Goal: Task Accomplishment & Management: Complete application form

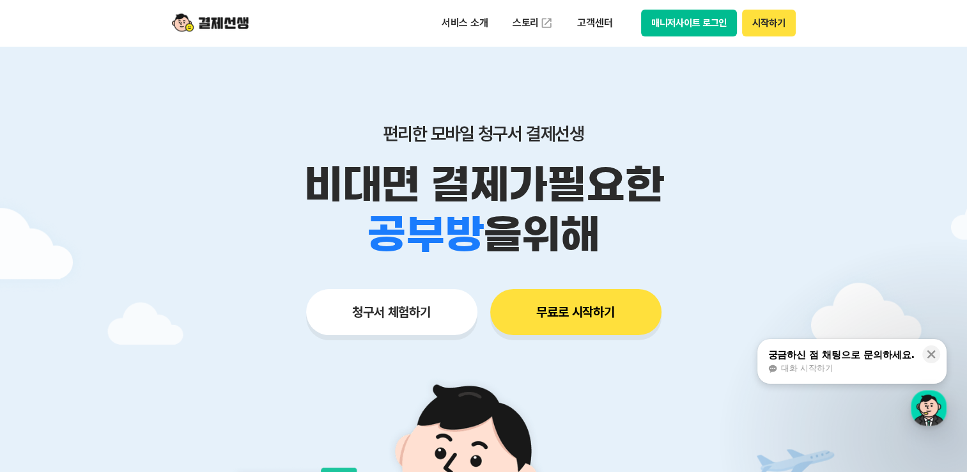
click at [606, 320] on button "무료로 시작하기" at bounding box center [575, 312] width 171 height 46
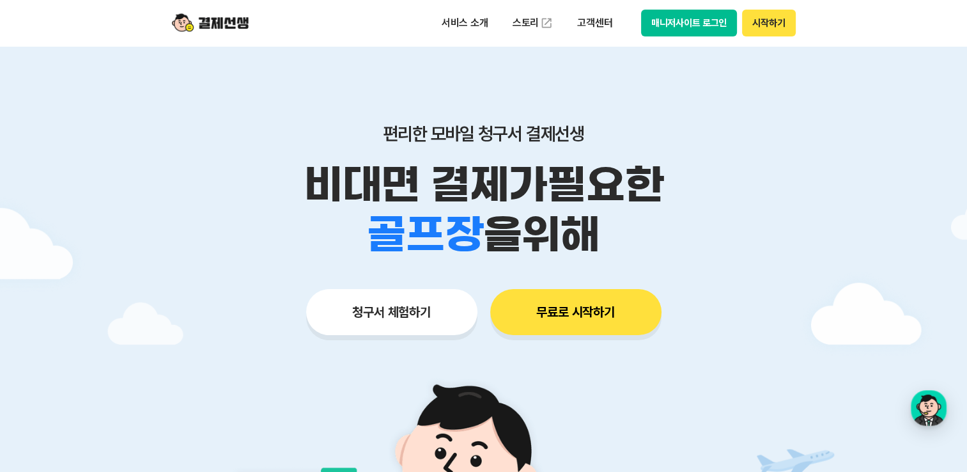
click at [423, 326] on button "청구서 체험하기" at bounding box center [391, 312] width 171 height 46
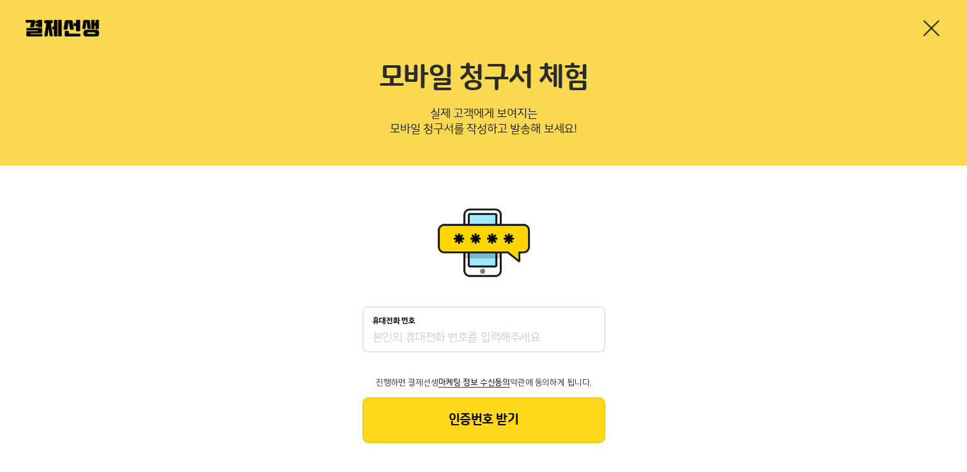
scroll to position [25, 0]
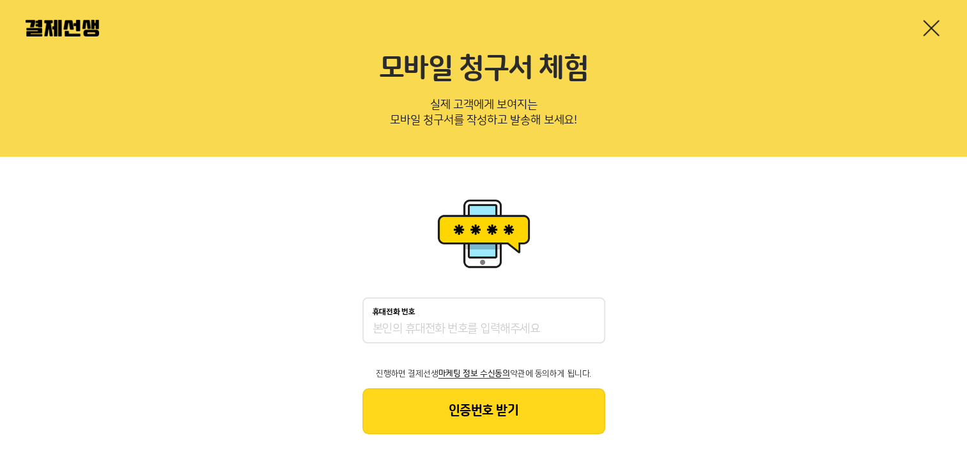
click at [534, 322] on input "휴대전화 번호" at bounding box center [484, 329] width 223 height 15
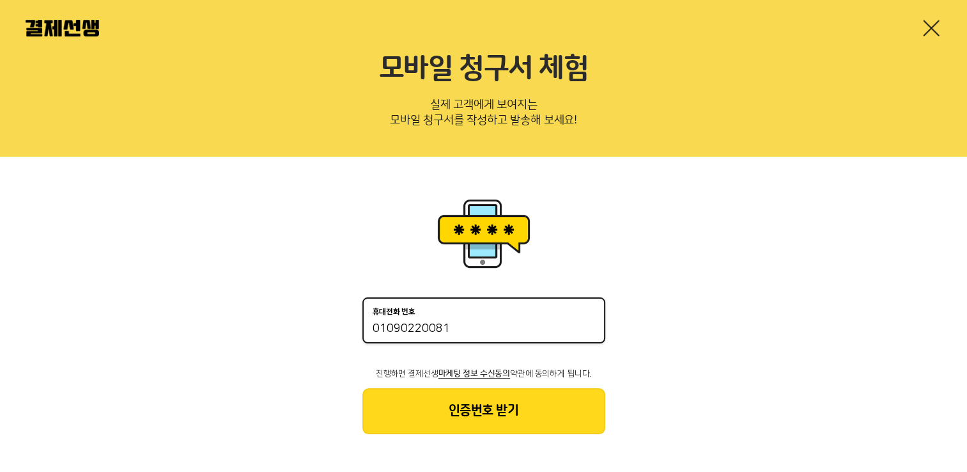
type input "01090220081"
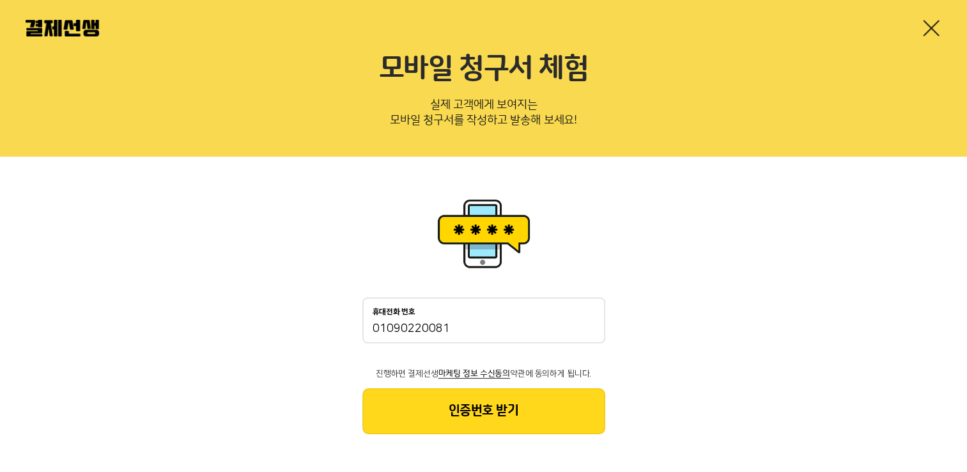
click at [698, 384] on div "휴대전화 번호 [PHONE_NUMBER] 진행하면 결제선생 마케팅 정보 수신동의 약관에 동의하게 됩니다. 인증번호 받기" at bounding box center [483, 315] width 967 height 316
click at [545, 410] on button "인증번호 받기" at bounding box center [484, 411] width 243 height 46
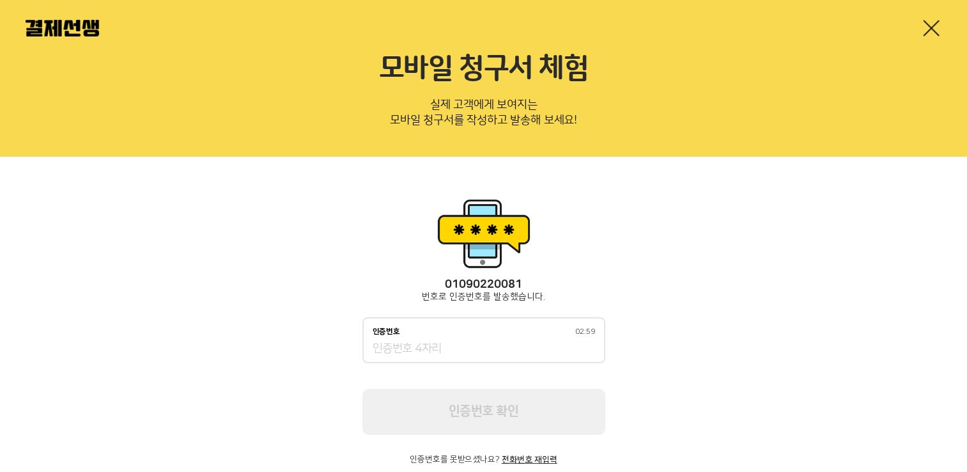
click at [513, 345] on input "인증번호 02:59" at bounding box center [484, 348] width 223 height 15
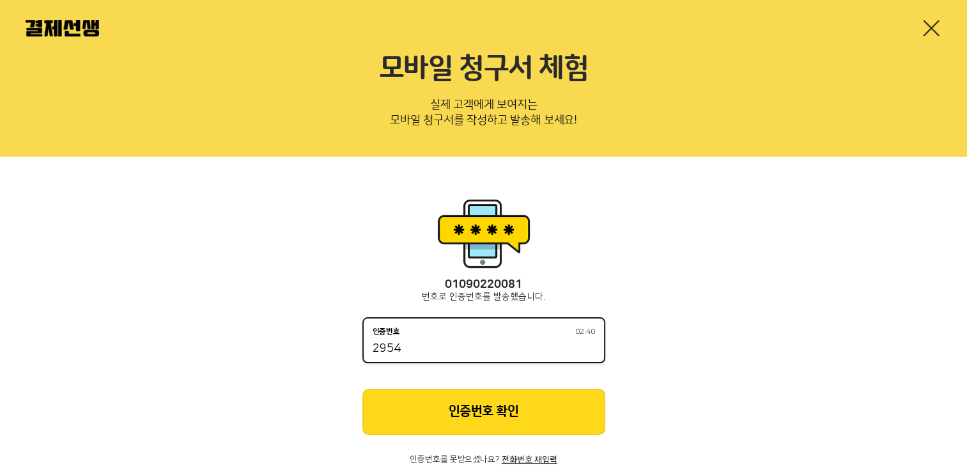
type input "2954"
click at [494, 412] on button "인증번호 확인" at bounding box center [484, 412] width 243 height 46
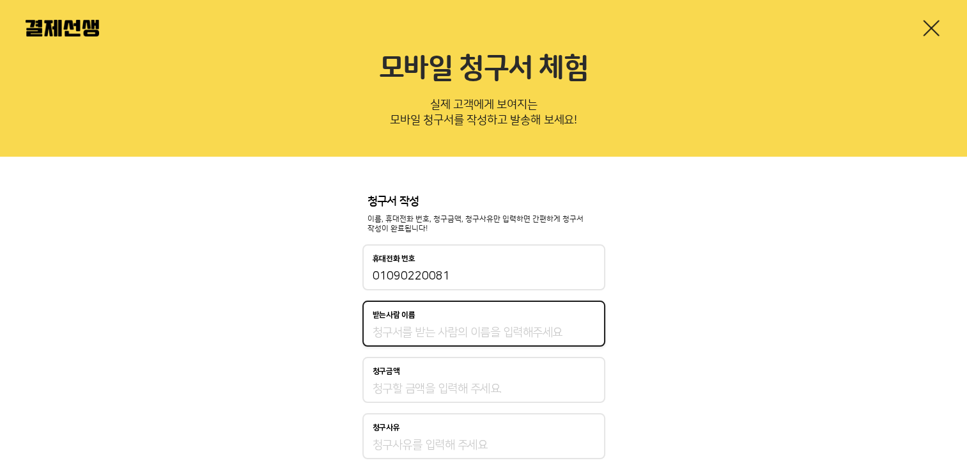
click at [546, 331] on input "받는사람 이름" at bounding box center [484, 332] width 223 height 15
click at [657, 378] on div "청구서 작성 이름, 휴대전화 번호, 청구금액, 청구사유만 입력하면 간편하게 청구서 작성이 완료됩니다! 휴대전화 번호 [PHONE_NUMBER]…" at bounding box center [483, 363] width 967 height 413
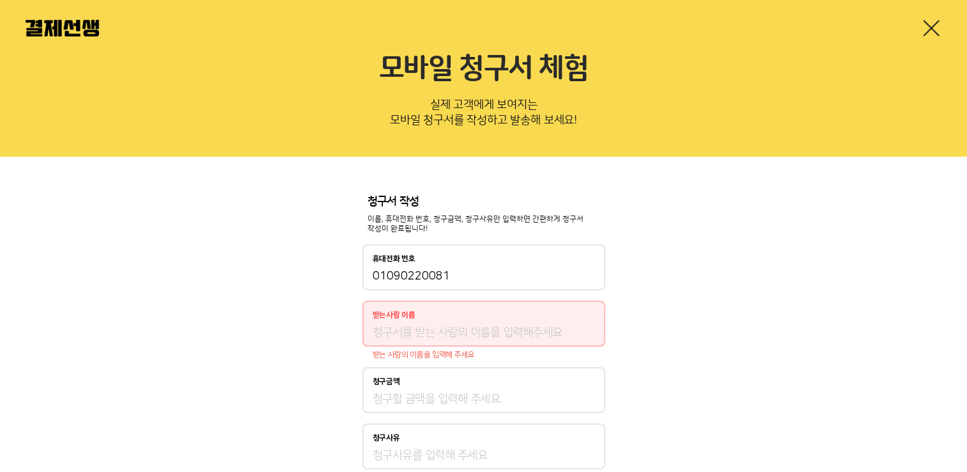
click at [495, 337] on input "받는사람 이름" at bounding box center [484, 332] width 223 height 15
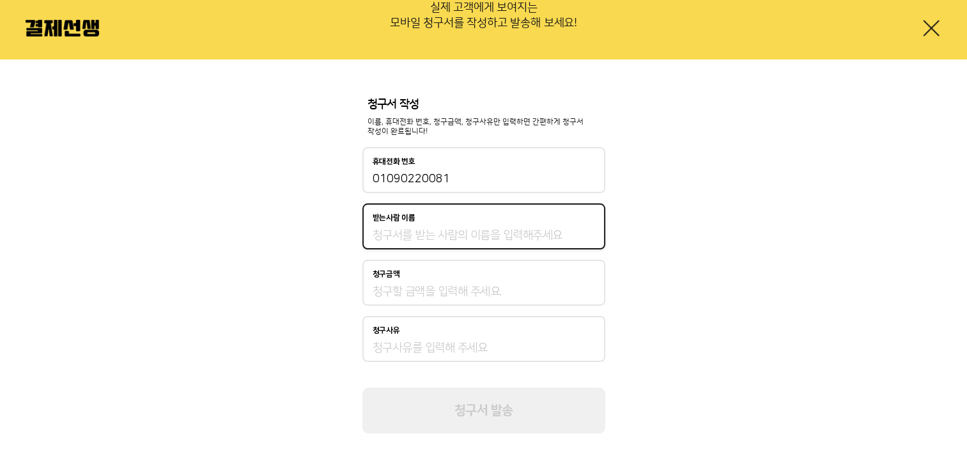
scroll to position [58, 0]
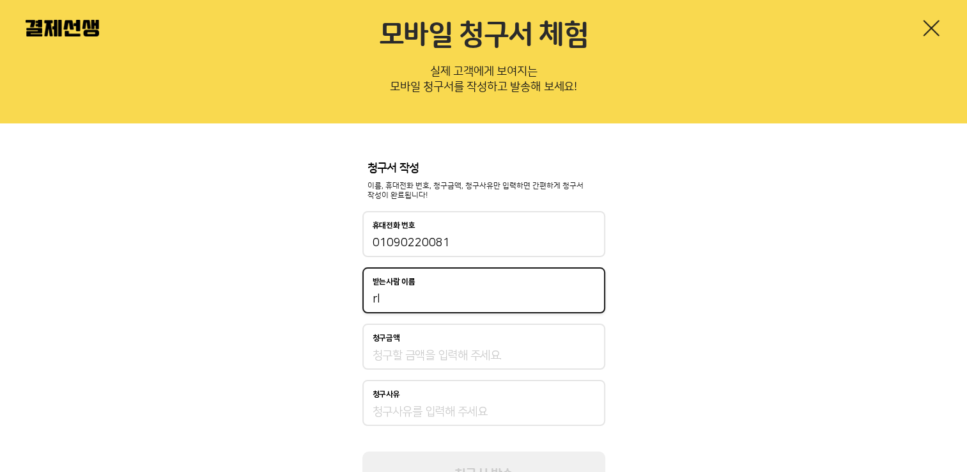
type input "r"
type input "[PERSON_NAME]"
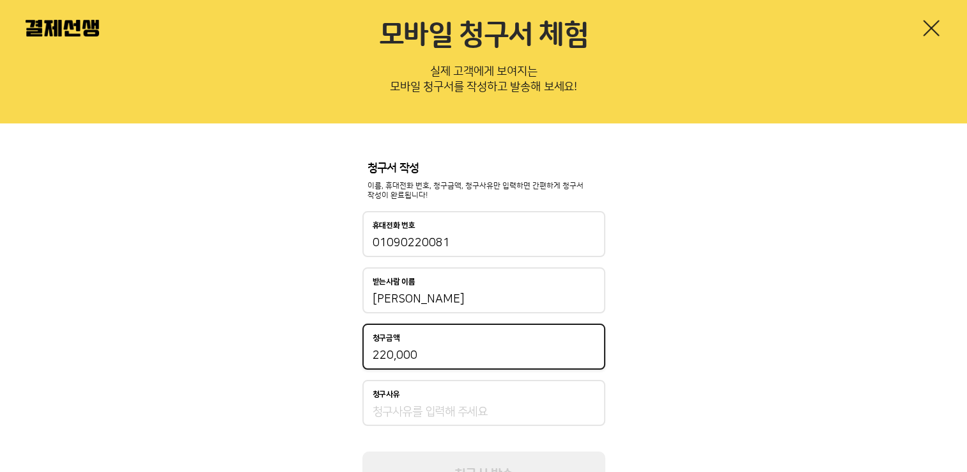
type input "220,000"
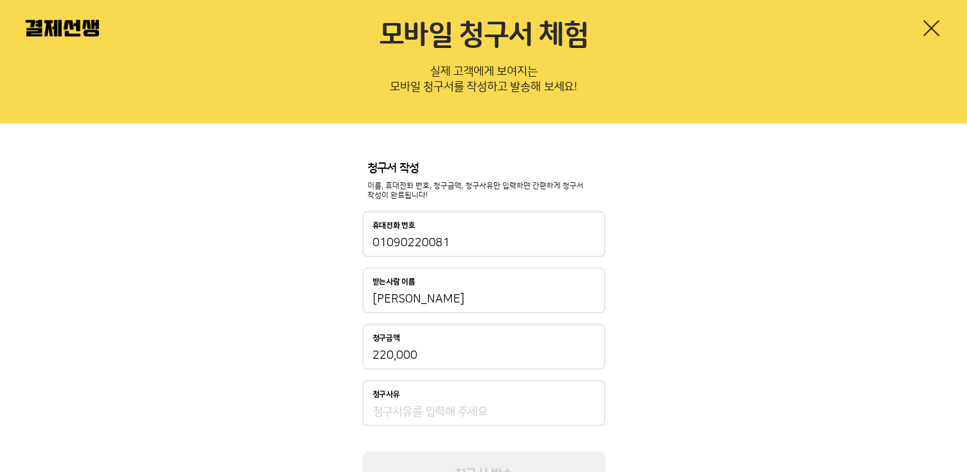
click at [568, 400] on div "청구사유" at bounding box center [484, 403] width 243 height 46
click at [504, 407] on input "청구사유" at bounding box center [484, 411] width 223 height 15
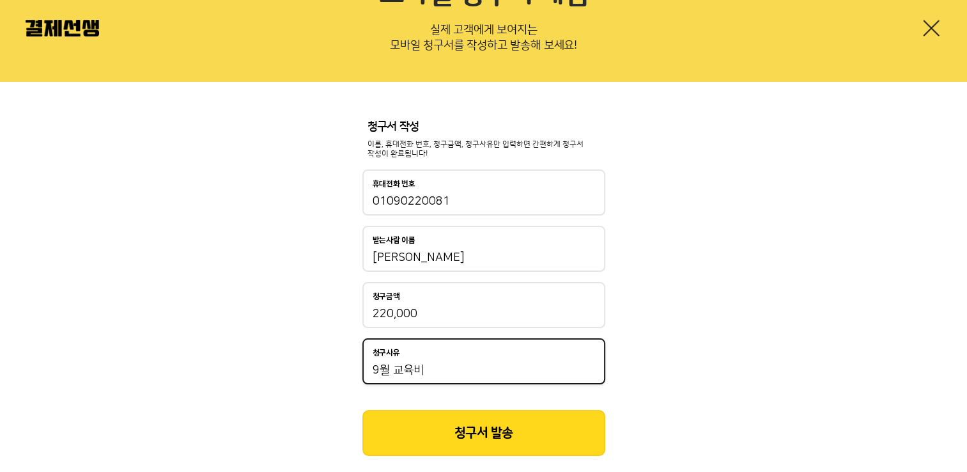
scroll to position [122, 0]
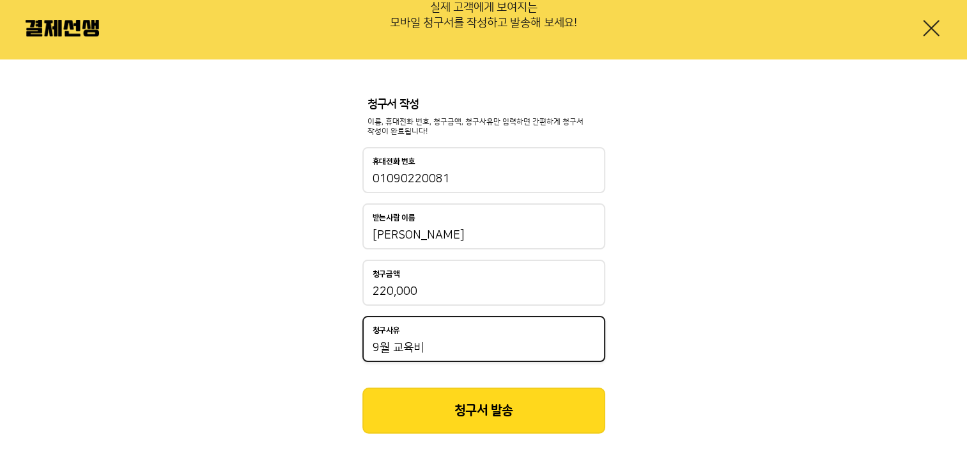
type input "9월 교육비"
click at [515, 408] on button "청구서 발송" at bounding box center [484, 410] width 243 height 46
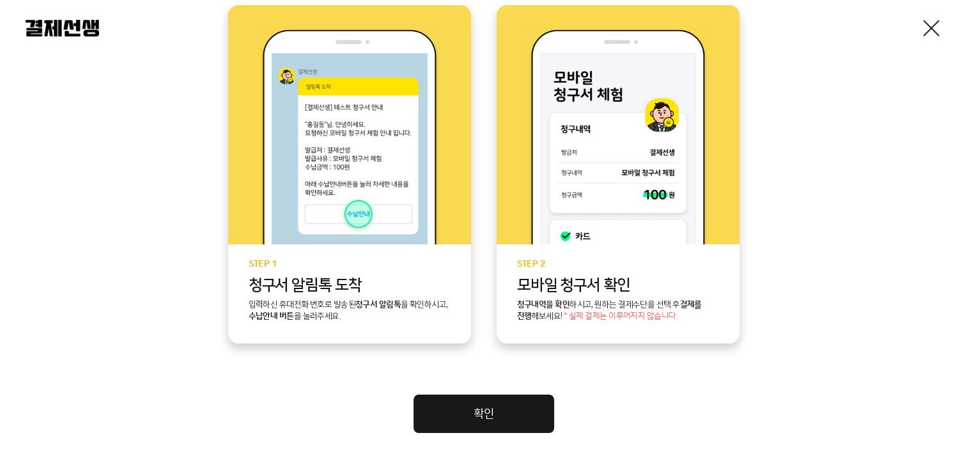
scroll to position [355, 0]
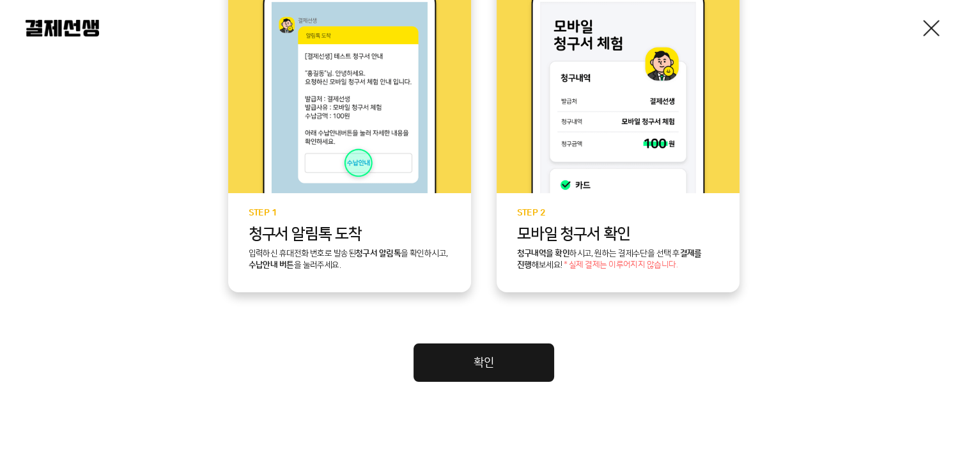
click at [524, 365] on link "확인" at bounding box center [484, 362] width 141 height 38
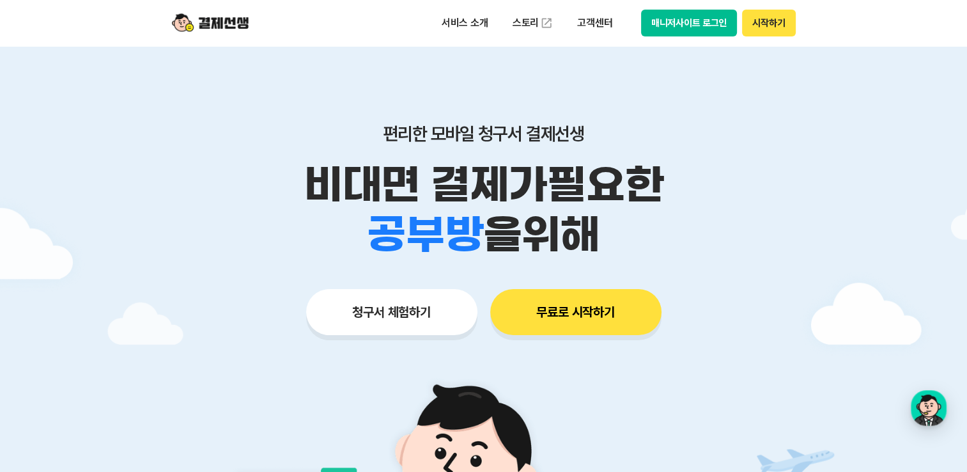
click at [692, 29] on button "매니저사이트 로그인" at bounding box center [689, 23] width 97 height 27
click at [587, 24] on p "고객센터" at bounding box center [594, 23] width 53 height 23
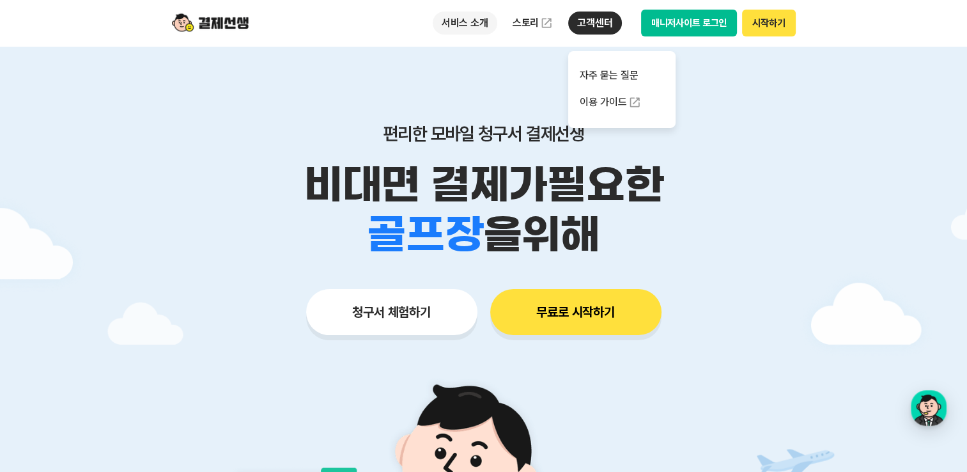
click at [444, 22] on p "서비스 소개" at bounding box center [465, 23] width 65 height 23
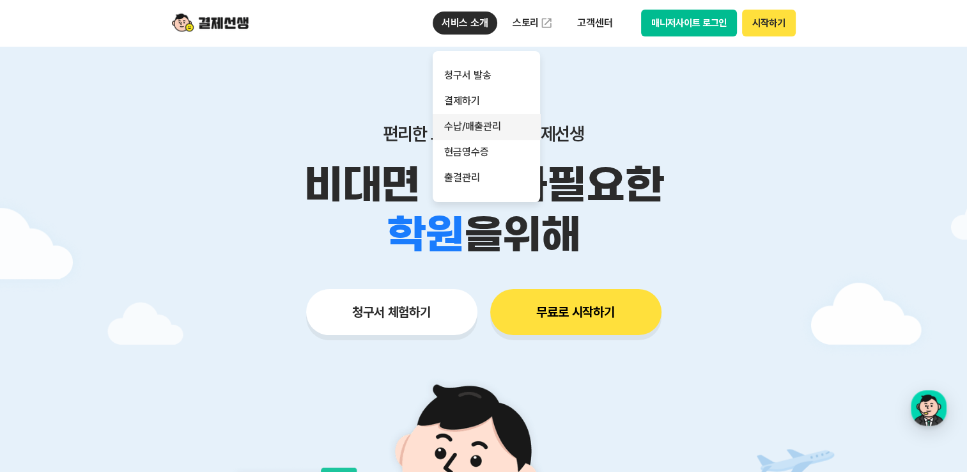
click at [492, 128] on link "수납/매출관리" at bounding box center [486, 127] width 107 height 26
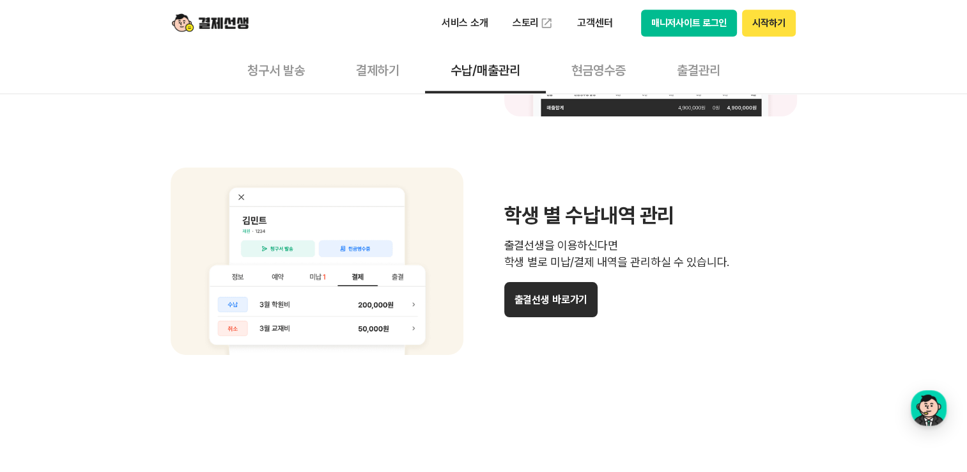
scroll to position [895, 0]
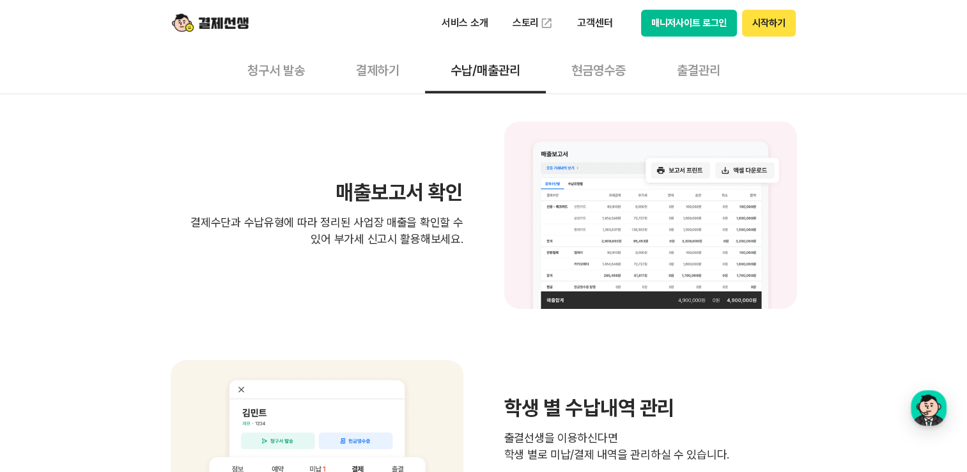
click at [394, 75] on button "결제하기" at bounding box center [378, 69] width 95 height 47
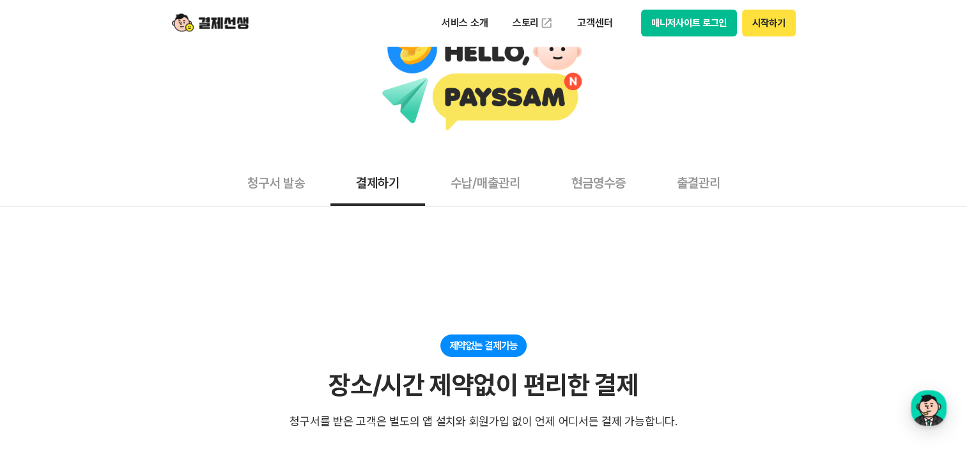
scroll to position [64, 0]
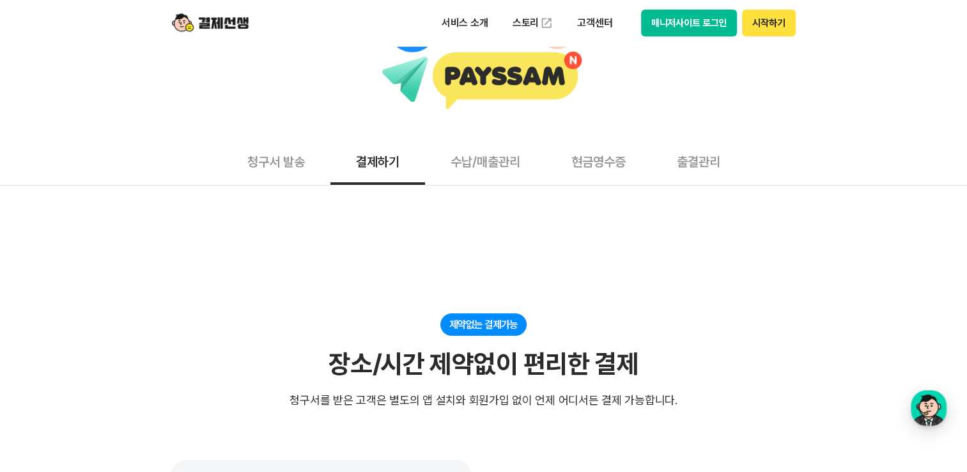
click at [502, 168] on button "수납/매출관리" at bounding box center [485, 160] width 121 height 47
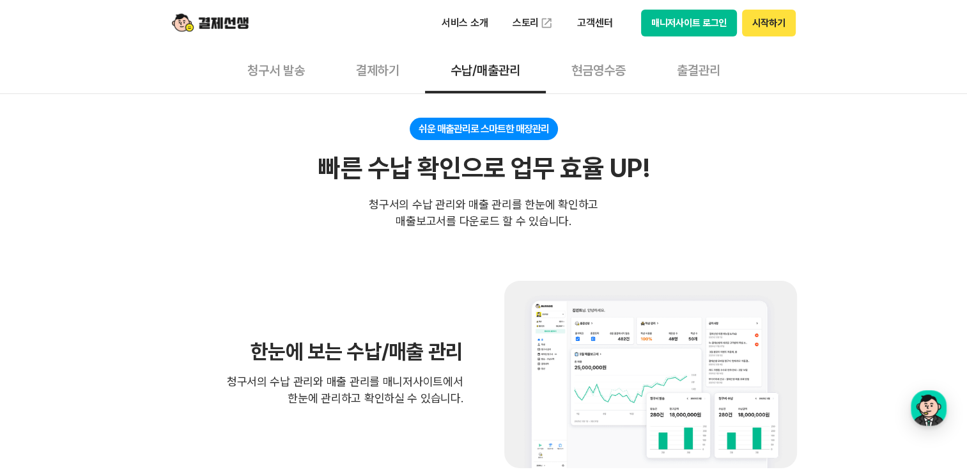
scroll to position [64, 0]
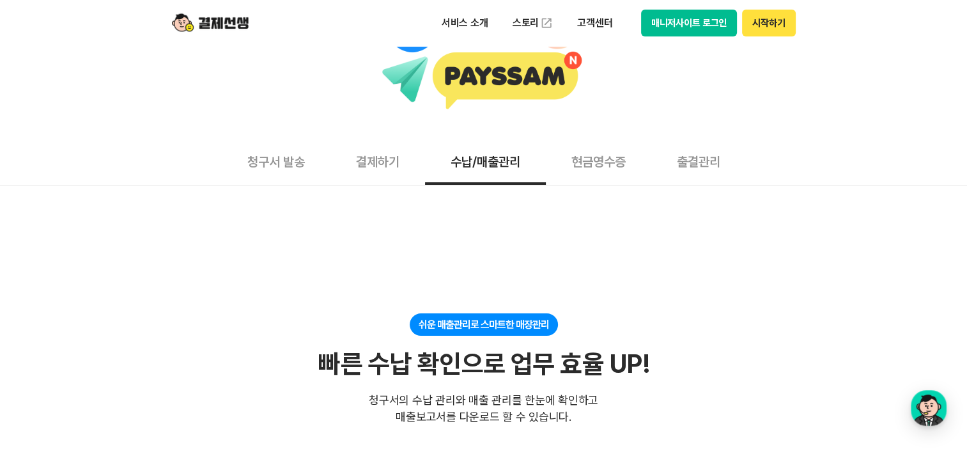
click at [700, 161] on button "출결관리" at bounding box center [699, 160] width 95 height 47
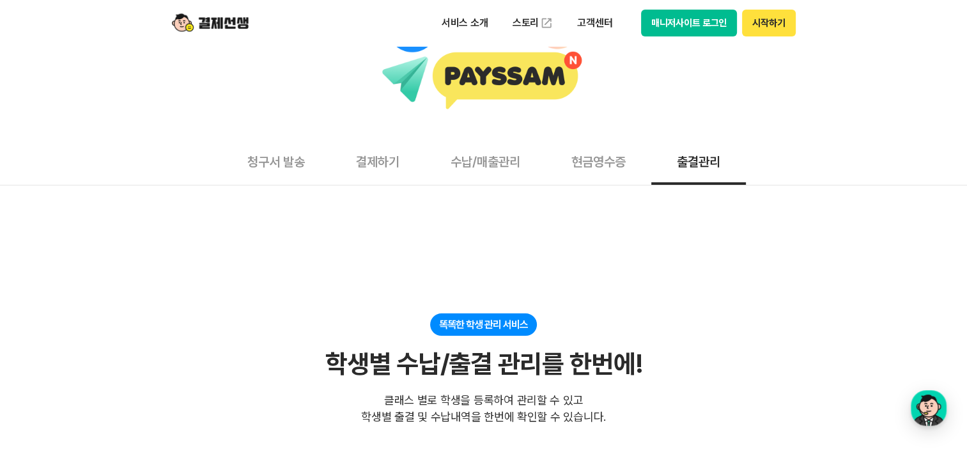
click at [380, 167] on button "결제하기" at bounding box center [378, 160] width 95 height 47
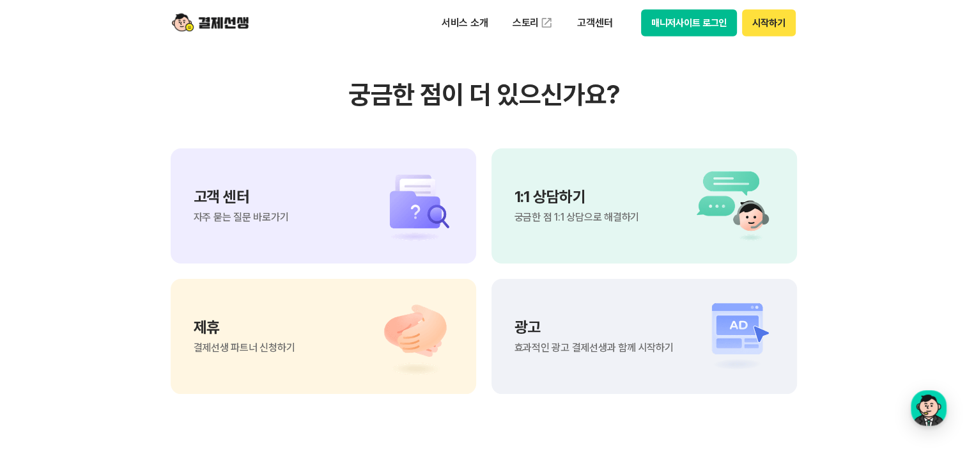
scroll to position [3517, 0]
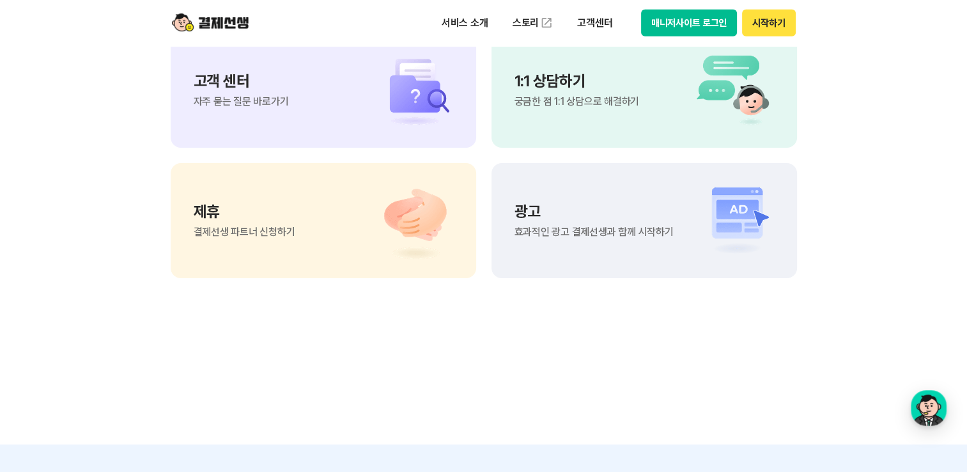
click at [619, 107] on span "궁금한 점 1:1 상담으로 해결하기" at bounding box center [577, 102] width 125 height 10
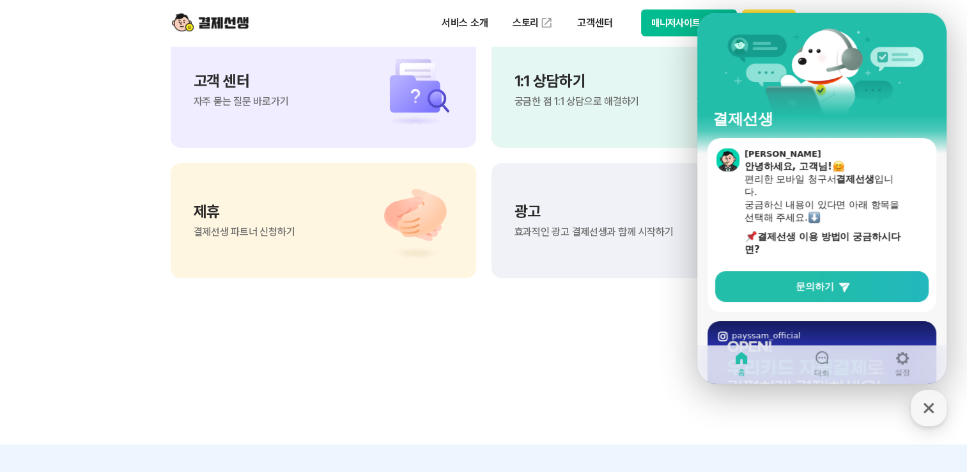
click at [793, 409] on section "궁금한 점이 더 있으신가요? 고객 센터 자주 묻는 질문 바로가기 1:1 상담하기 궁금한 점 1:1 상담으로 해결하기 제휴 결제선생 파트너 신청…" at bounding box center [483, 120] width 967 height 647
click at [921, 418] on icon "button" at bounding box center [929, 407] width 23 height 23
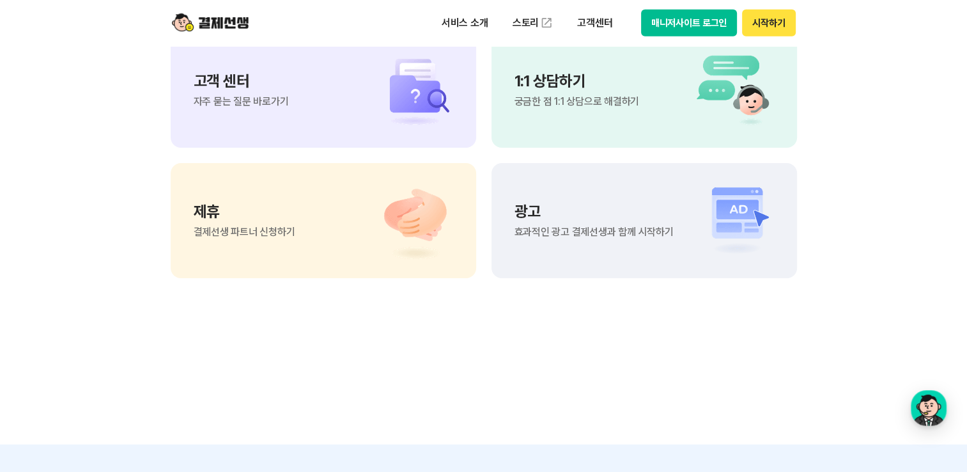
click at [392, 129] on img at bounding box center [409, 90] width 90 height 77
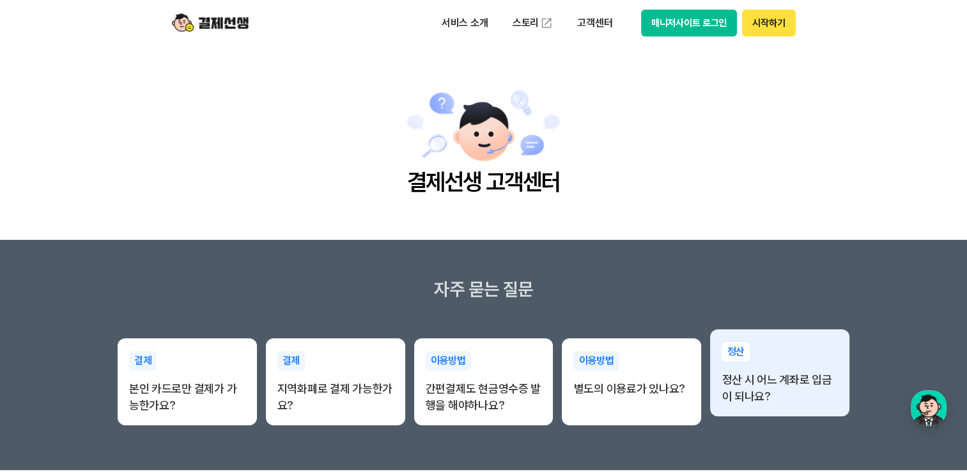
click at [808, 390] on p "정산 시 어느 계좌로 입금이 되나요?" at bounding box center [780, 387] width 116 height 33
click at [737, 352] on p "정산" at bounding box center [736, 351] width 28 height 19
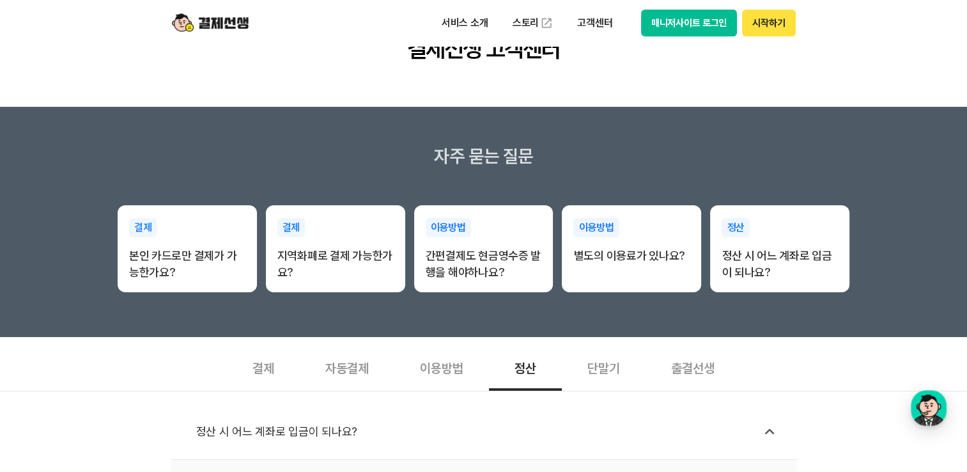
scroll to position [384, 0]
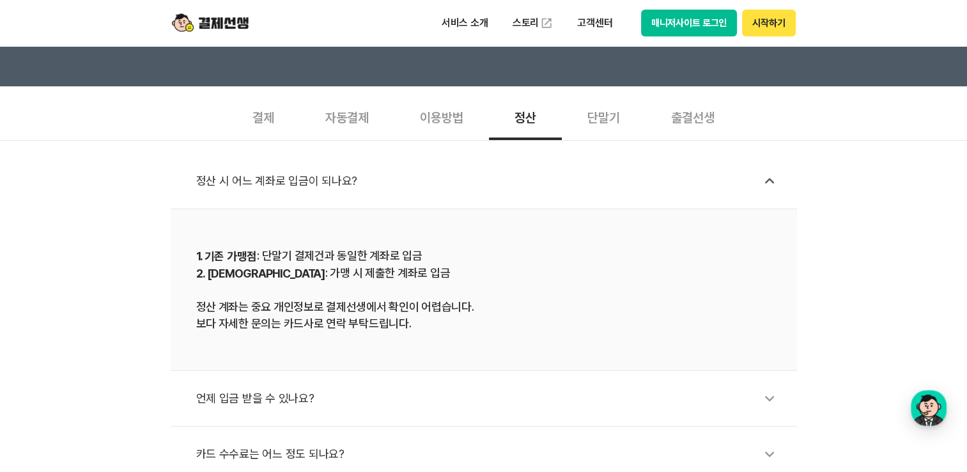
click at [800, 387] on div "정산 시 어느 계좌로 입금이 되나요? 1. 기존 가맹점 : 단말기 결제건과 동일한 계좌로 입금 2. 신규 가맹점 : 가맹 시 제출한 계좌로 입…" at bounding box center [483, 366] width 967 height 453
click at [763, 395] on icon at bounding box center [769, 398] width 29 height 29
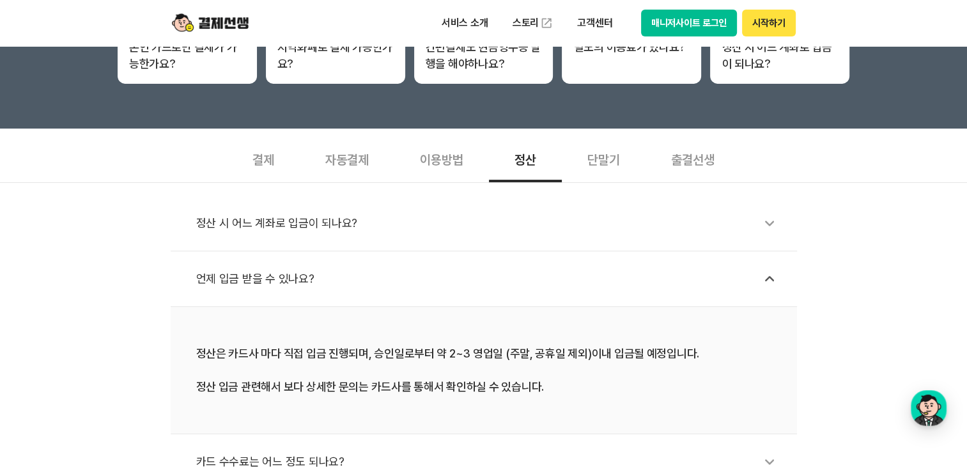
scroll to position [320, 0]
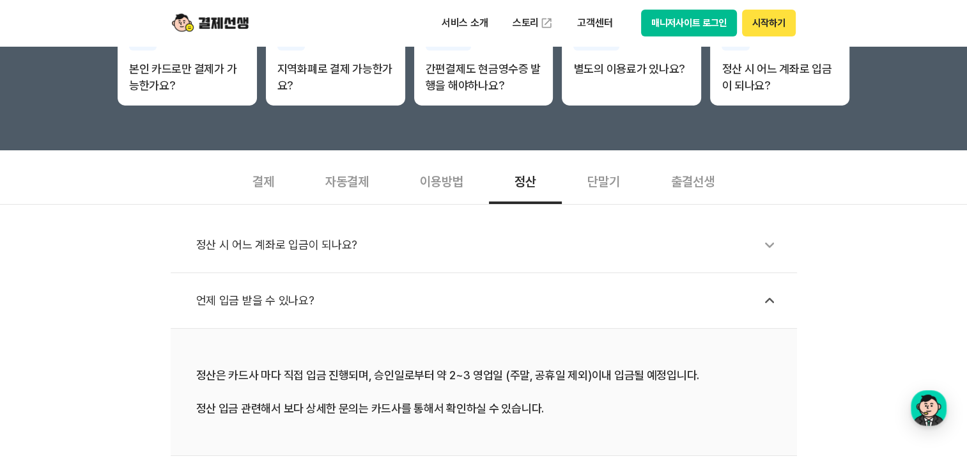
click at [771, 240] on icon at bounding box center [769, 244] width 29 height 29
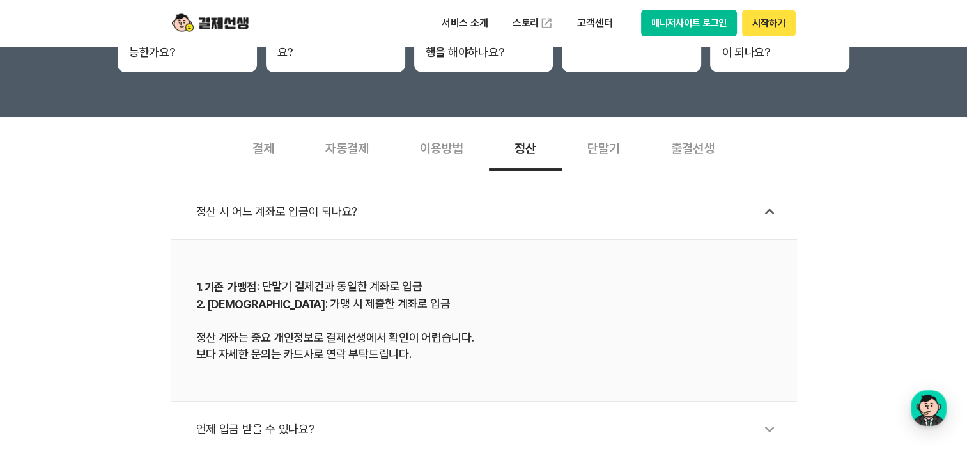
scroll to position [384, 0]
